Goal: Information Seeking & Learning: Understand process/instructions

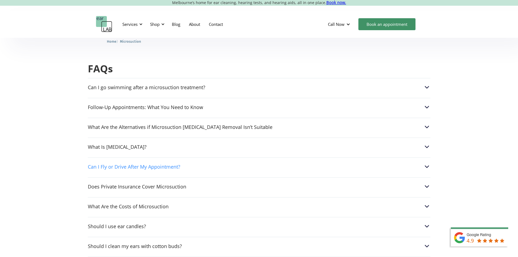
scroll to position [1306, 0]
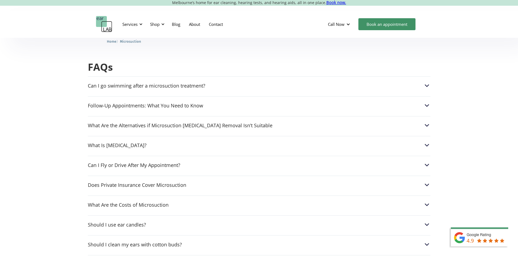
click at [152, 138] on div "What Is [MEDICAL_DATA]? [MEDICAL_DATA] is a natural lubricant and antibacterial…" at bounding box center [259, 144] width 343 height 16
click at [112, 143] on div "What Is [MEDICAL_DATA]?" at bounding box center [117, 145] width 59 height 5
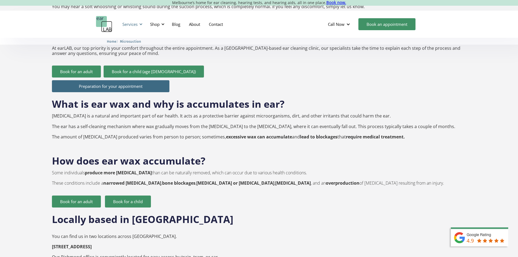
scroll to position [596, 0]
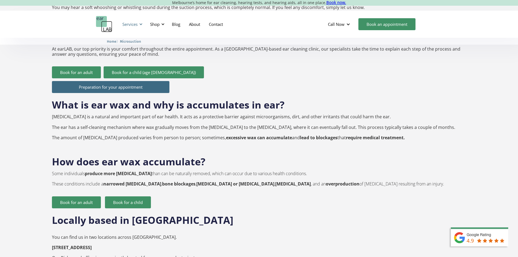
click at [136, 25] on div "Services" at bounding box center [129, 23] width 15 height 5
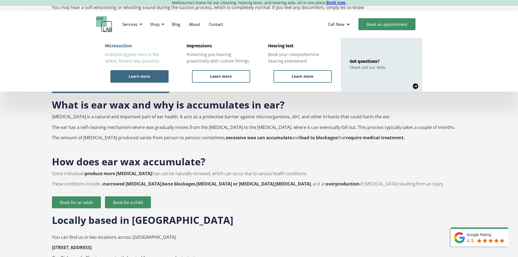
click at [130, 75] on div "Learn more" at bounding box center [139, 76] width 21 height 5
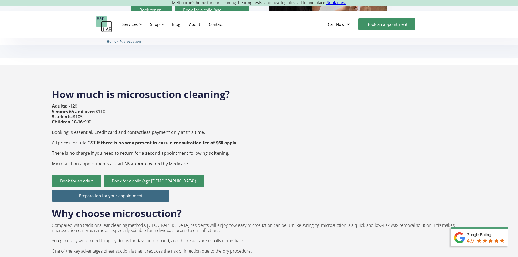
scroll to position [163, 0]
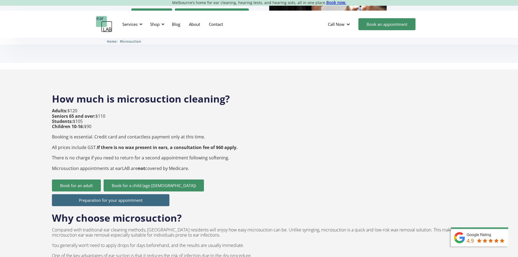
click at [154, 206] on h2 "Why choose microsuction?" at bounding box center [117, 215] width 130 height 18
click at [138, 194] on link "Preparation for your appointment" at bounding box center [111, 200] width 118 height 12
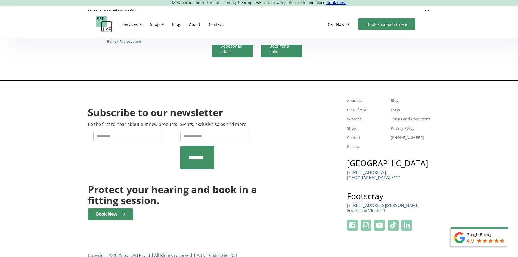
scroll to position [1640, 0]
